Goal: Task Accomplishment & Management: Use online tool/utility

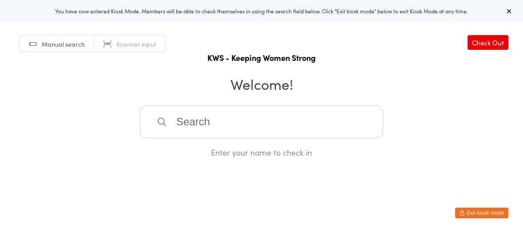
click at [192, 123] on input "search" at bounding box center [261, 121] width 243 height 33
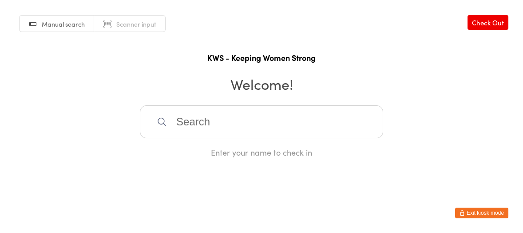
click at [180, 120] on input "search" at bounding box center [261, 121] width 243 height 33
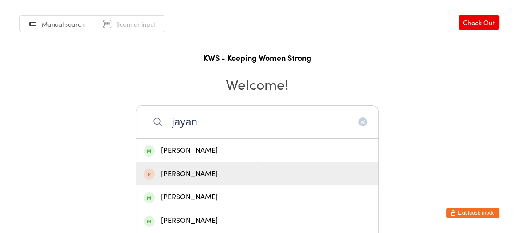
type input "jayan"
click at [190, 172] on div "[PERSON_NAME]" at bounding box center [257, 174] width 227 height 12
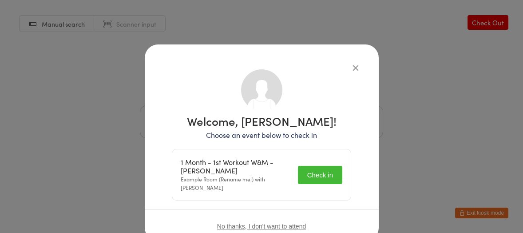
click at [298, 171] on button "Check in" at bounding box center [320, 175] width 44 height 18
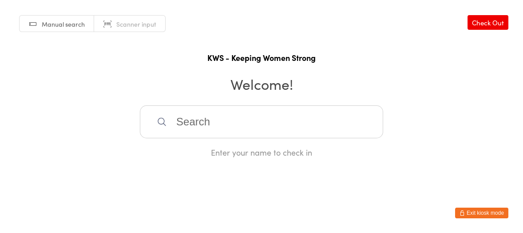
click at [263, 135] on input "search" at bounding box center [261, 121] width 243 height 33
type input "[PERSON_NAME]"
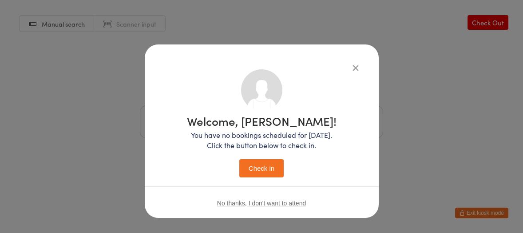
click at [253, 160] on button "Check in" at bounding box center [261, 168] width 44 height 18
